Goal: Information Seeking & Learning: Check status

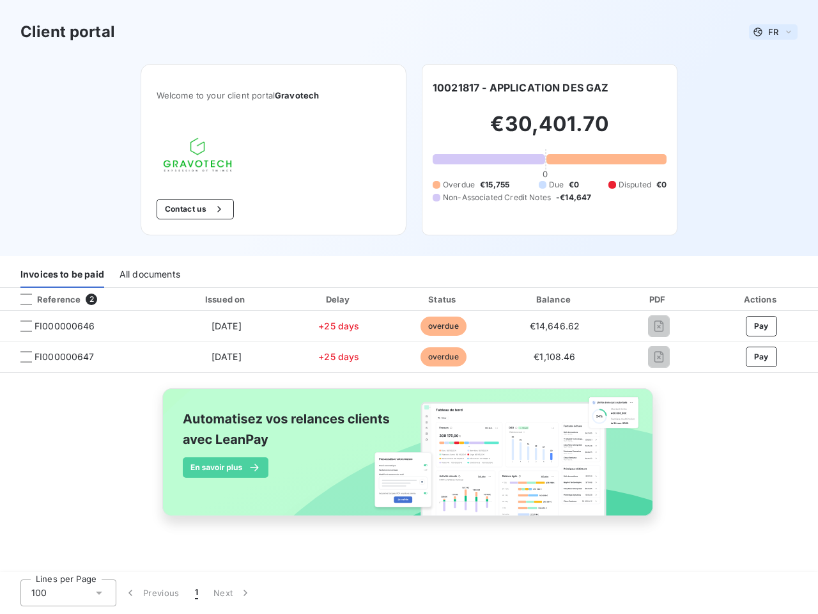
click at [773, 32] on span "FR" at bounding box center [773, 32] width 10 height 10
click at [194, 209] on button "Contact us" at bounding box center [195, 209] width 77 height 20
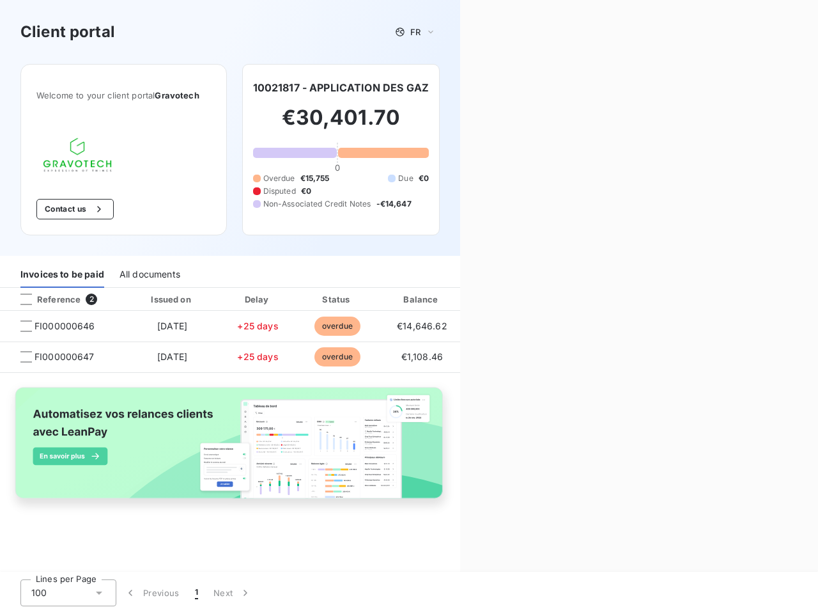
click at [62, 274] on div "Invoices to be paid" at bounding box center [62, 274] width 84 height 27
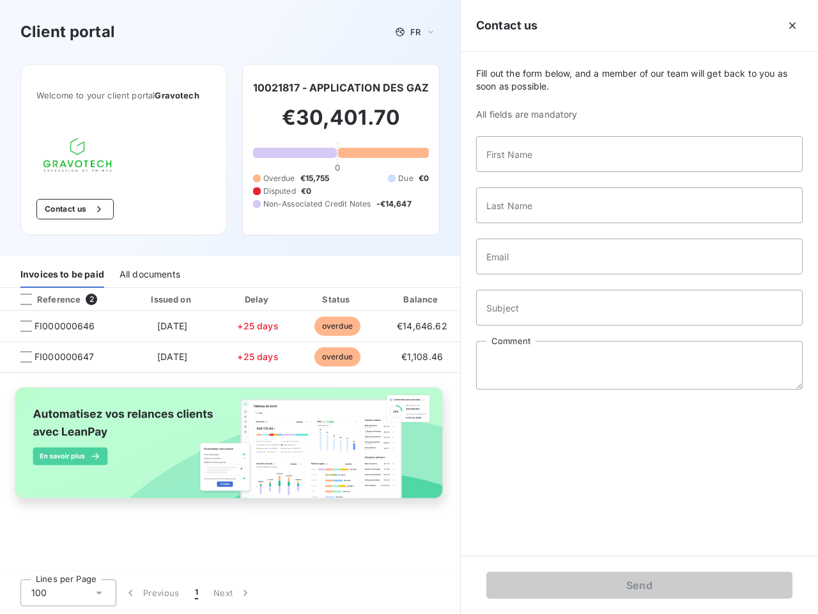
click at [149, 274] on div "All documents" at bounding box center [150, 274] width 61 height 27
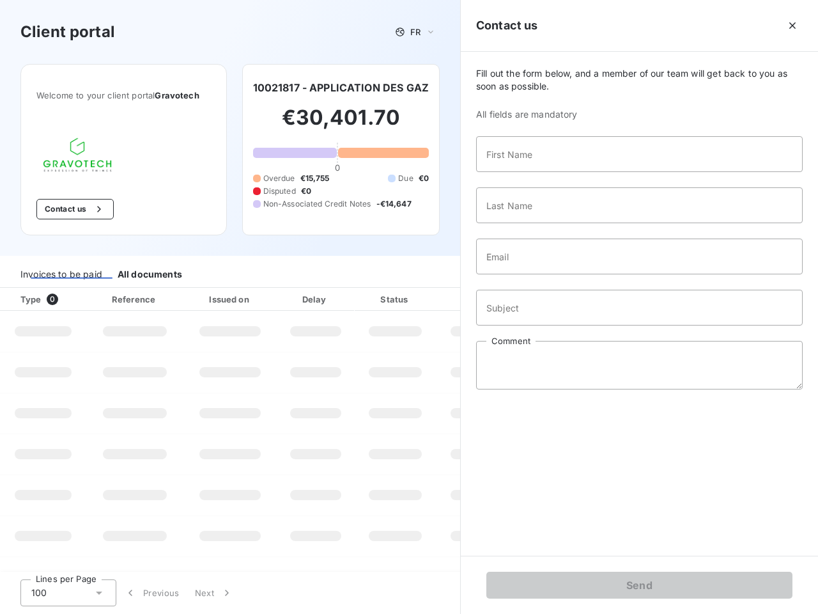
click at [82, 299] on th "Type 0" at bounding box center [43, 299] width 86 height 23
click at [26, 299] on th "Type 0" at bounding box center [43, 299] width 86 height 23
click at [226, 299] on th "Issued on" at bounding box center [229, 299] width 93 height 23
click at [339, 299] on th "Delay" at bounding box center [316, 299] width 78 height 23
click at [443, 299] on th "Amount" at bounding box center [479, 299] width 87 height 23
